Goal: Task Accomplishment & Management: Complete application form

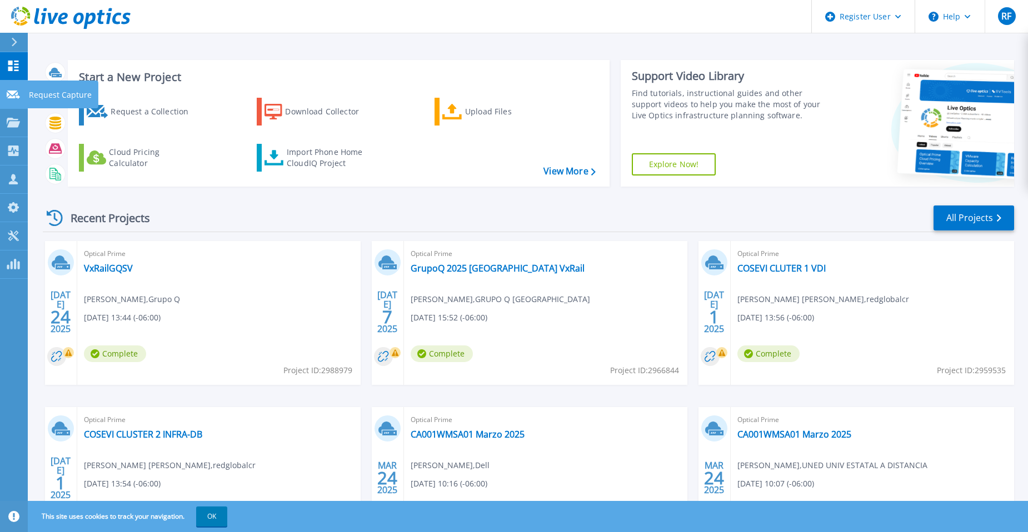
click at [63, 99] on p "Request Capture" at bounding box center [60, 95] width 63 height 29
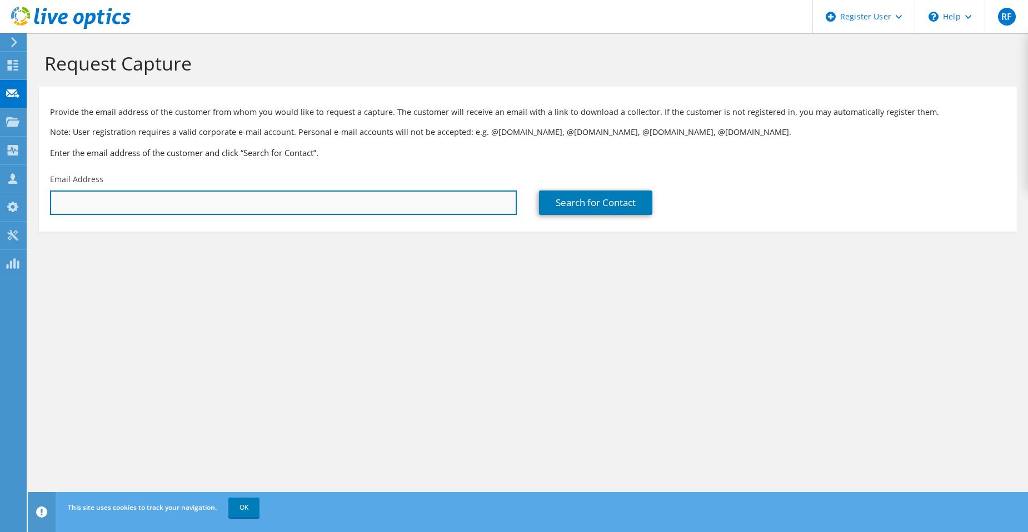
click at [171, 203] on input "text" at bounding box center [283, 203] width 467 height 24
paste input "Guillermo Abarca Quesada;"
drag, startPoint x: 177, startPoint y: 203, endPoint x: 11, endPoint y: 192, distance: 167.1
click at [11, 192] on div "RF Dell User Rafael Fuentes Rafael.Fuentes@Dell.com Dell My Profile Log Out \n …" at bounding box center [514, 266] width 1028 height 532
drag, startPoint x: 193, startPoint y: 206, endPoint x: 30, endPoint y: 195, distance: 163.8
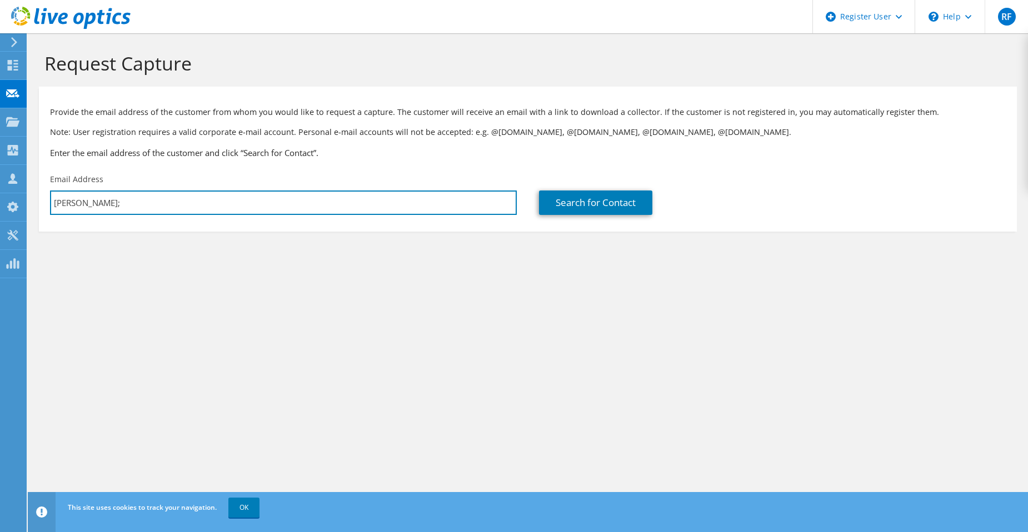
click at [30, 195] on section "Request Capture Provide the email address of the customer from whom you would l…" at bounding box center [528, 160] width 1000 height 254
paste input "gabarca@utn.ac.cr"
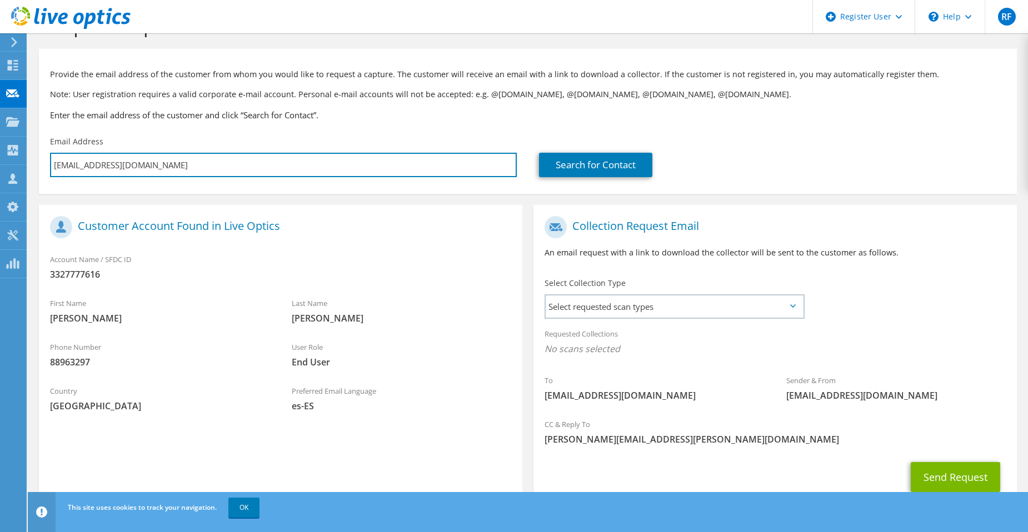
scroll to position [76, 0]
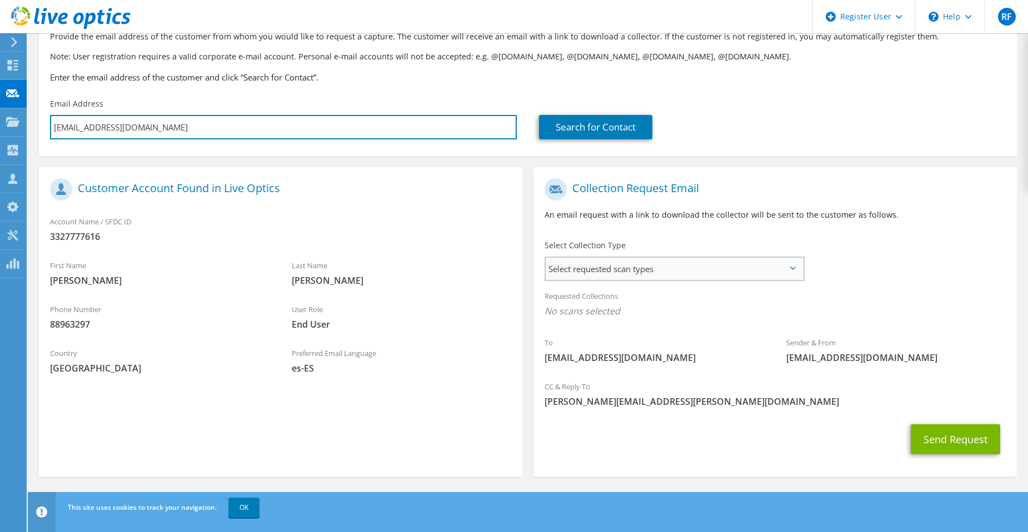
type input "gabarca@utn.ac.cr"
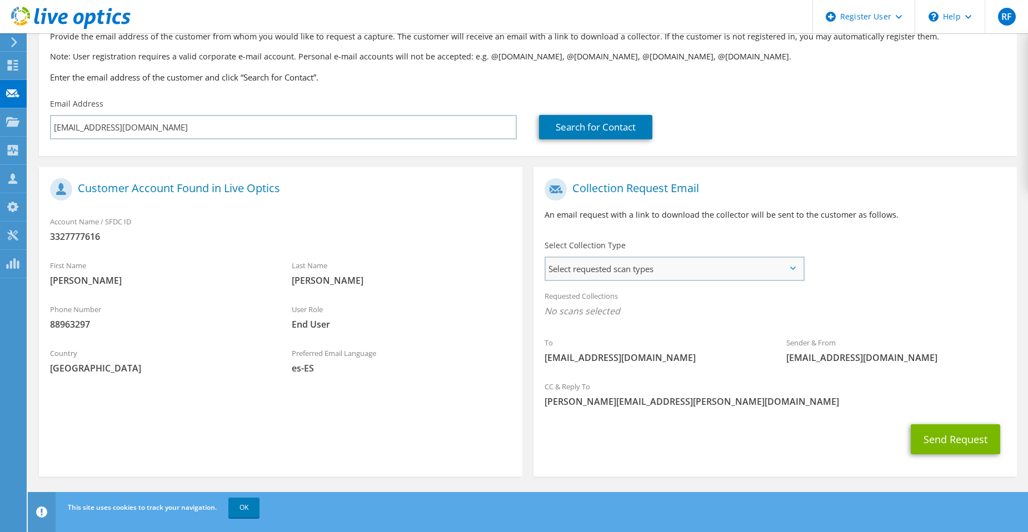
click at [673, 265] on span "Select requested scan types" at bounding box center [674, 269] width 257 height 22
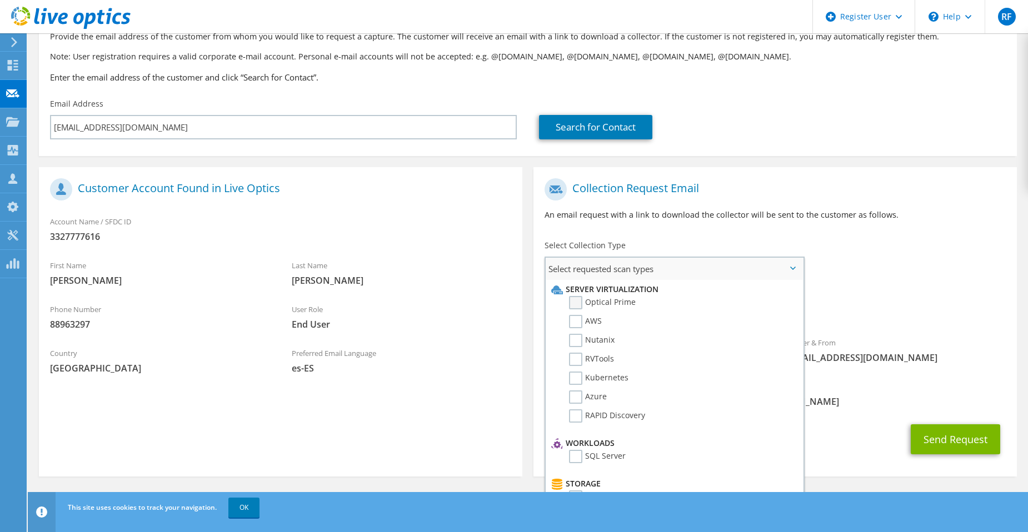
click at [579, 304] on label "Optical Prime" at bounding box center [602, 302] width 67 height 13
click at [0, 0] on input "Optical Prime" at bounding box center [0, 0] width 0 height 0
click at [934, 283] on div "To gabarca@utn.ac.cr Sender & From liveoptics@liveoptics.com" at bounding box center [776, 276] width 484 height 206
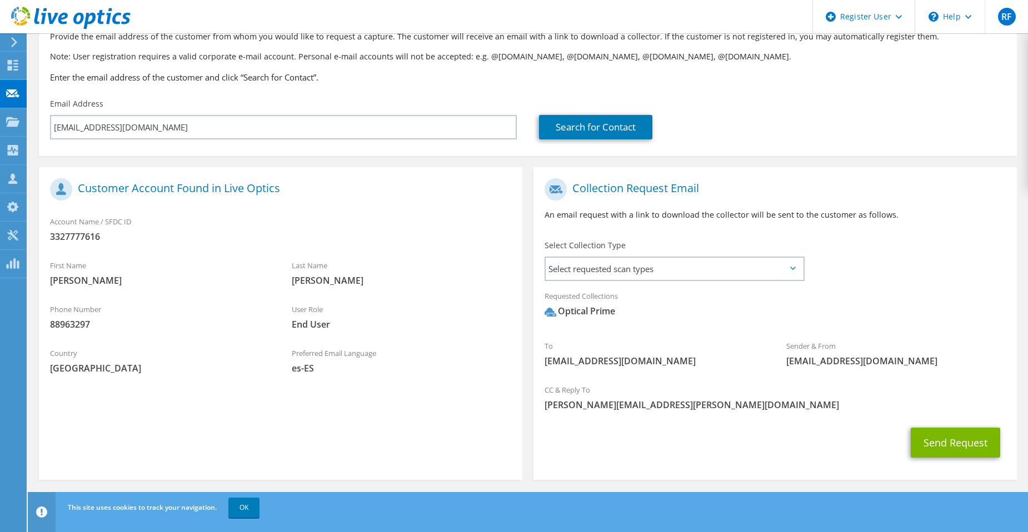
scroll to position [79, 0]
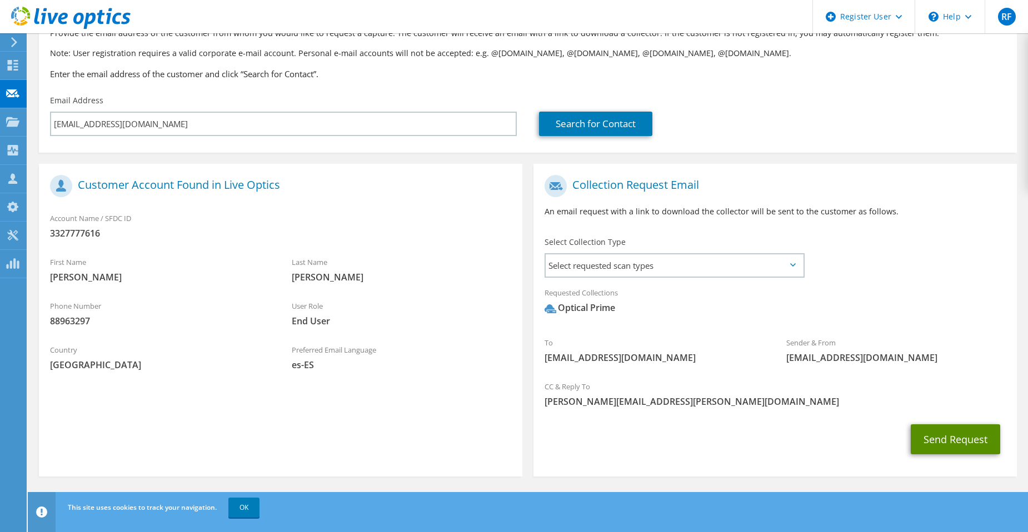
click at [966, 440] on button "Send Request" at bounding box center [955, 440] width 89 height 30
